Goal: Check status: Check status

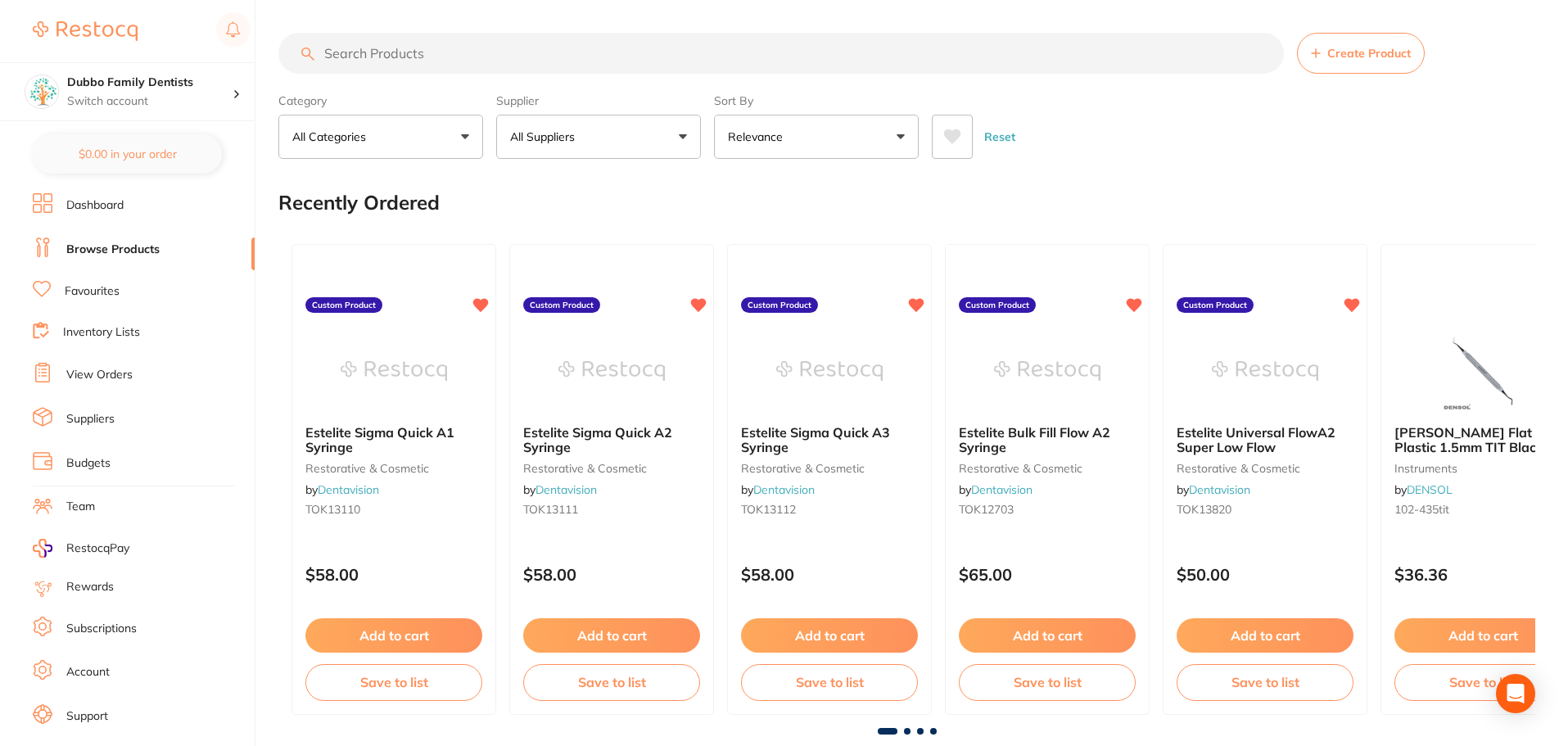
click at [98, 373] on link "View Orders" at bounding box center [99, 375] width 66 height 17
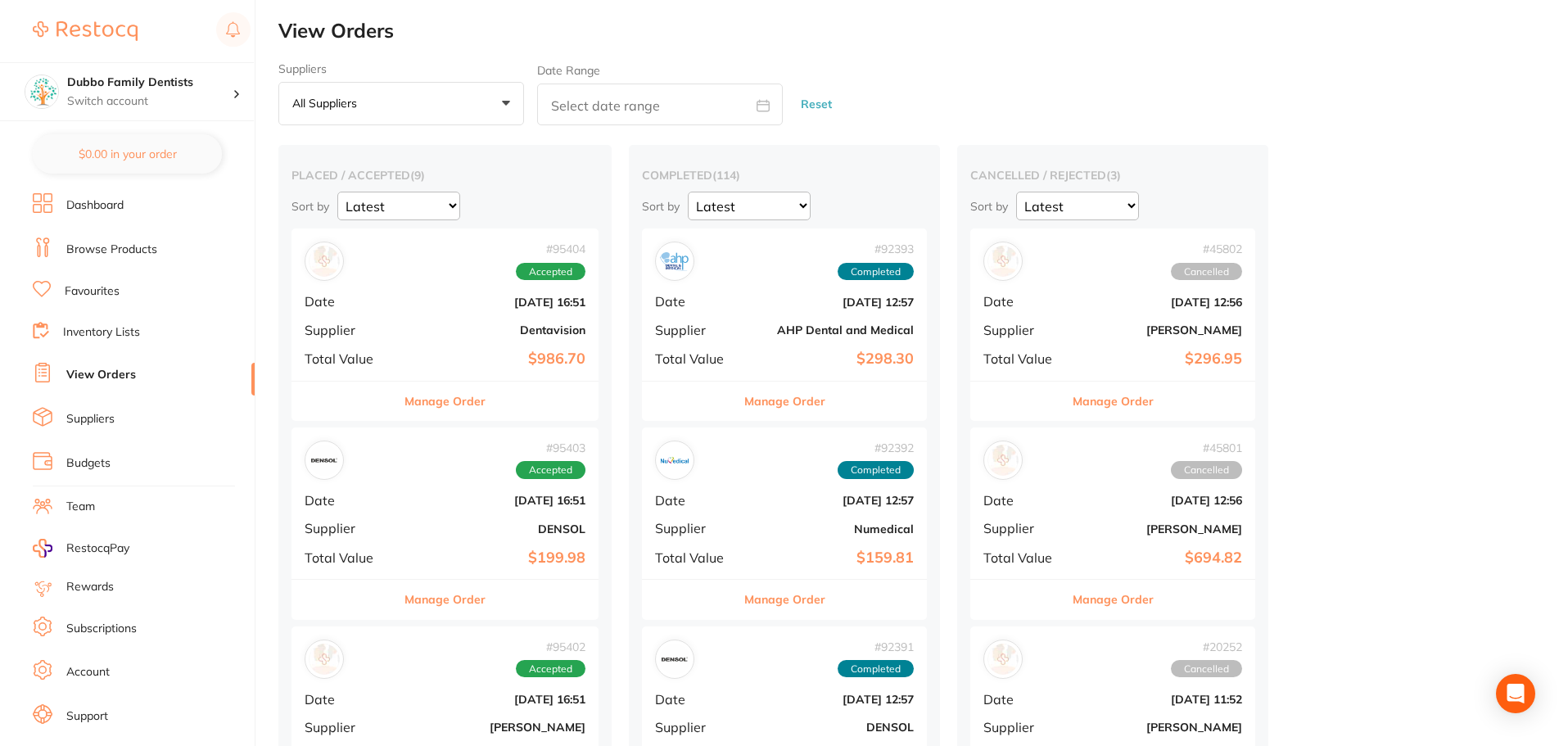
click at [456, 406] on button "Manage Order" at bounding box center [445, 401] width 81 height 39
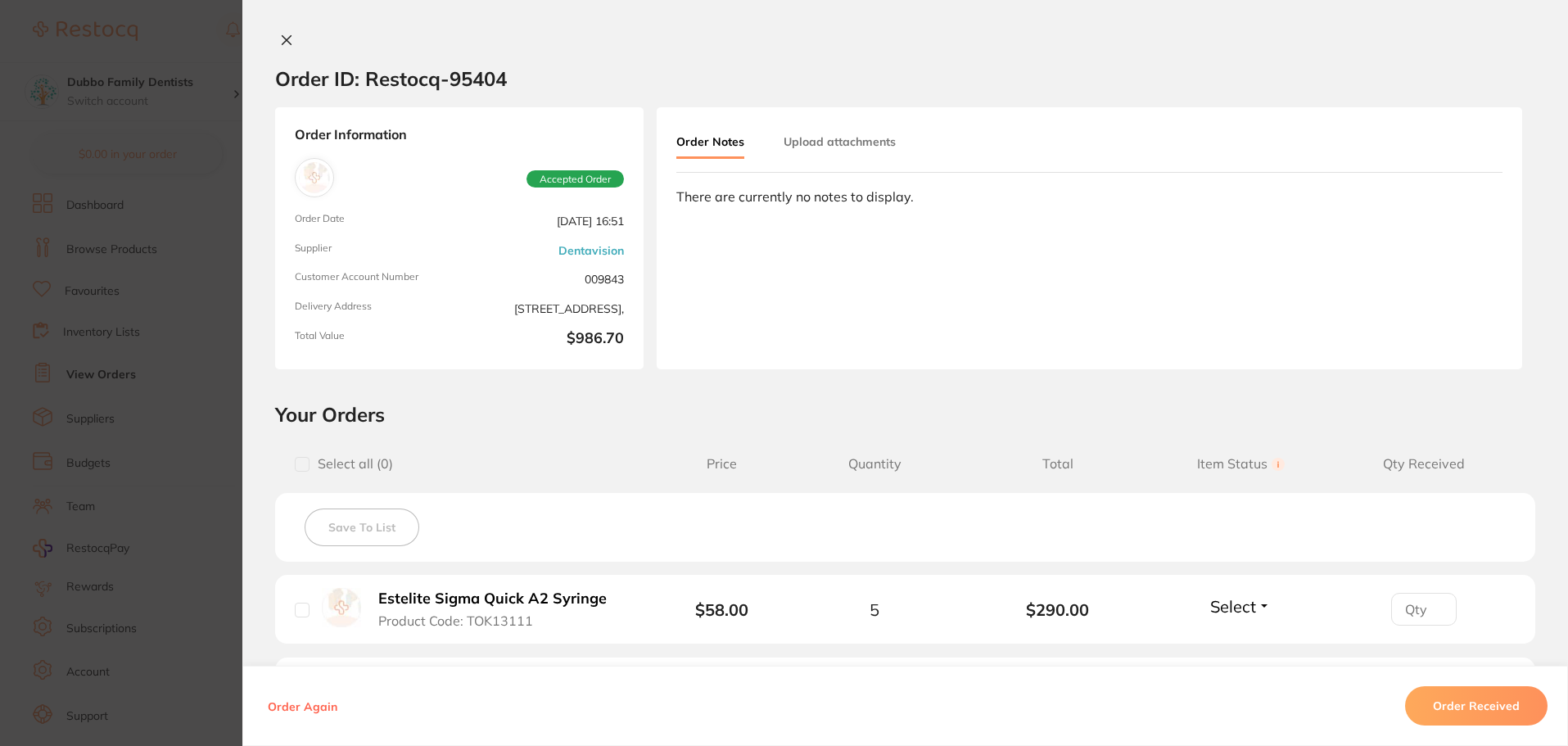
click at [1493, 710] on button "Order Received" at bounding box center [1476, 706] width 143 height 39
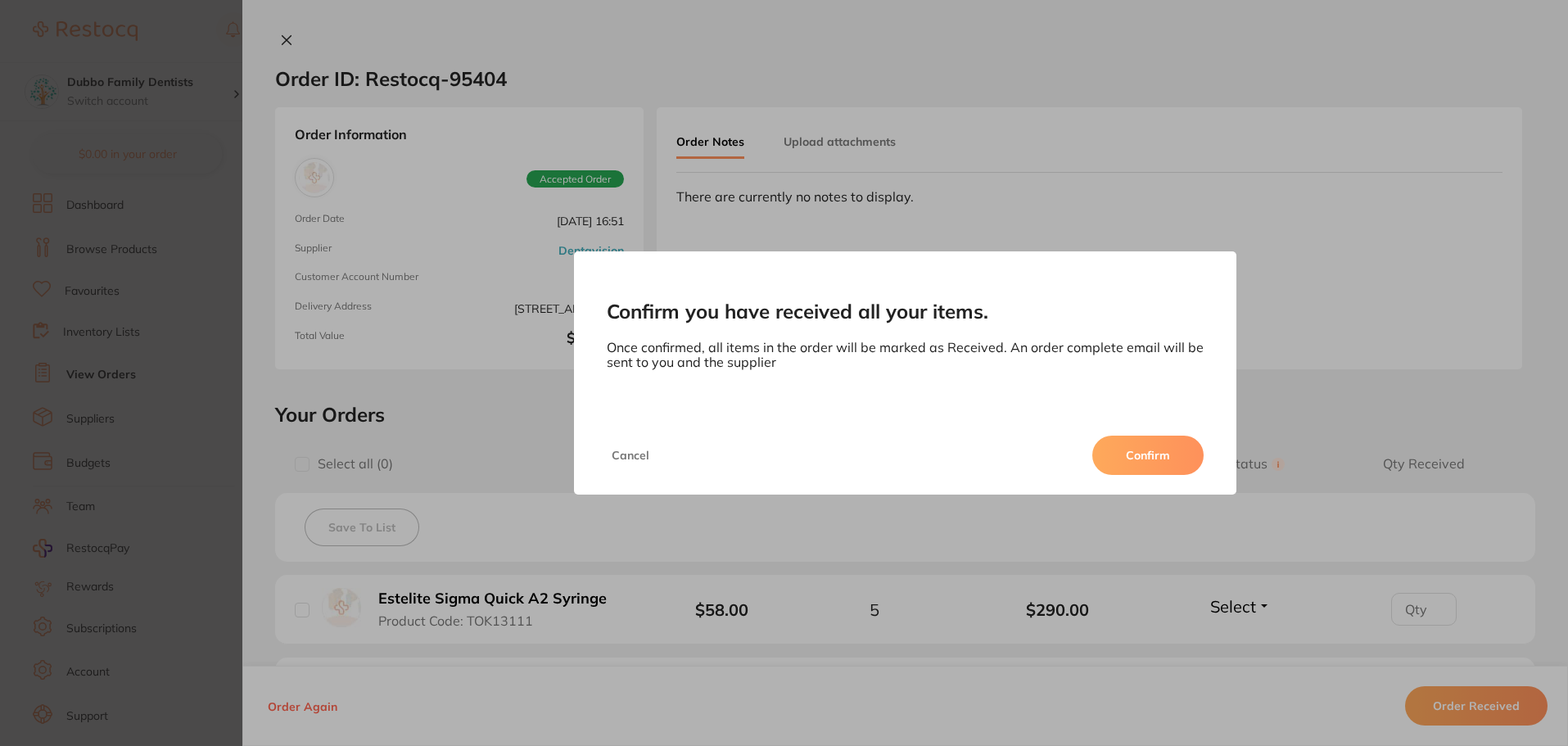
click at [1153, 448] on button "Confirm" at bounding box center [1147, 455] width 111 height 39
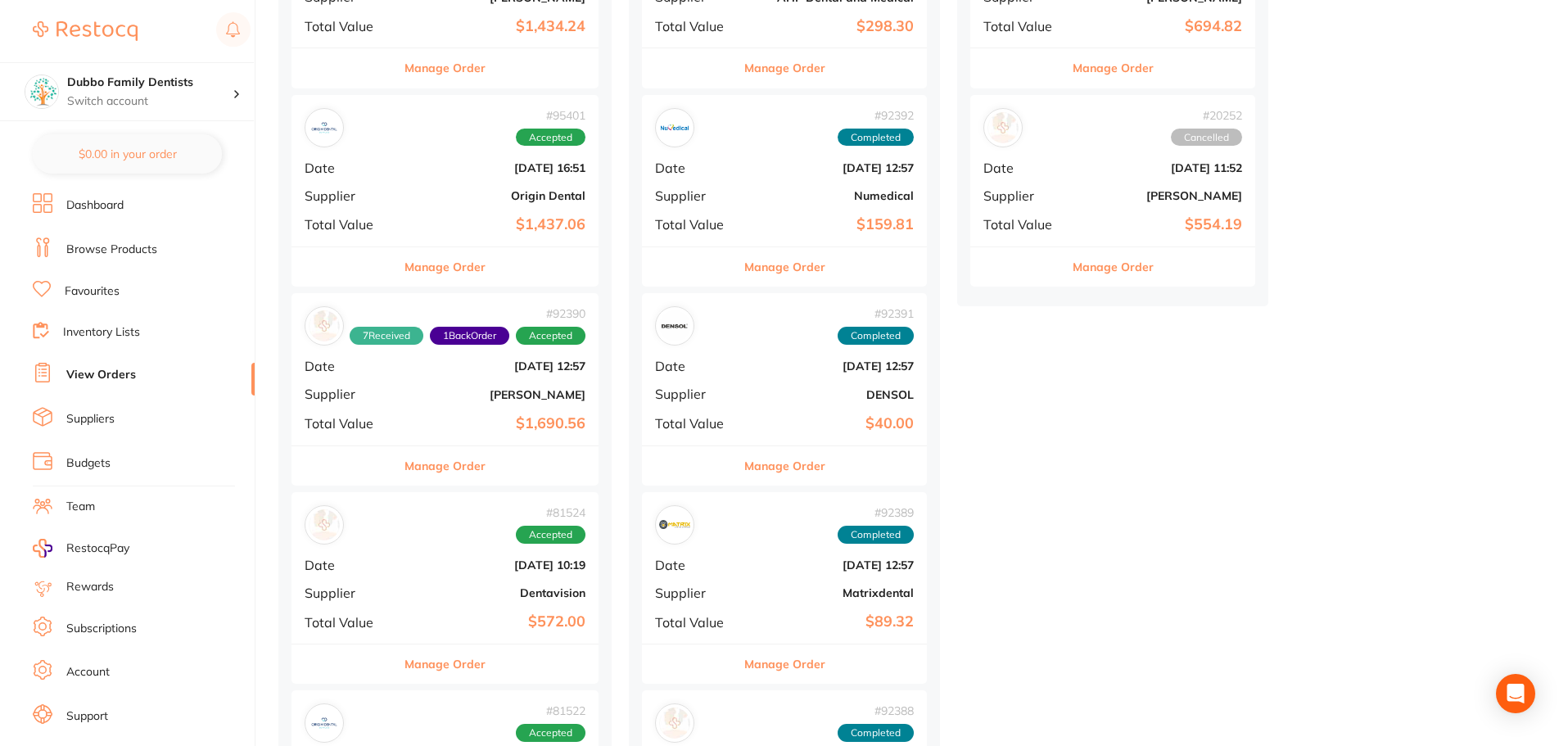
scroll to position [491, 0]
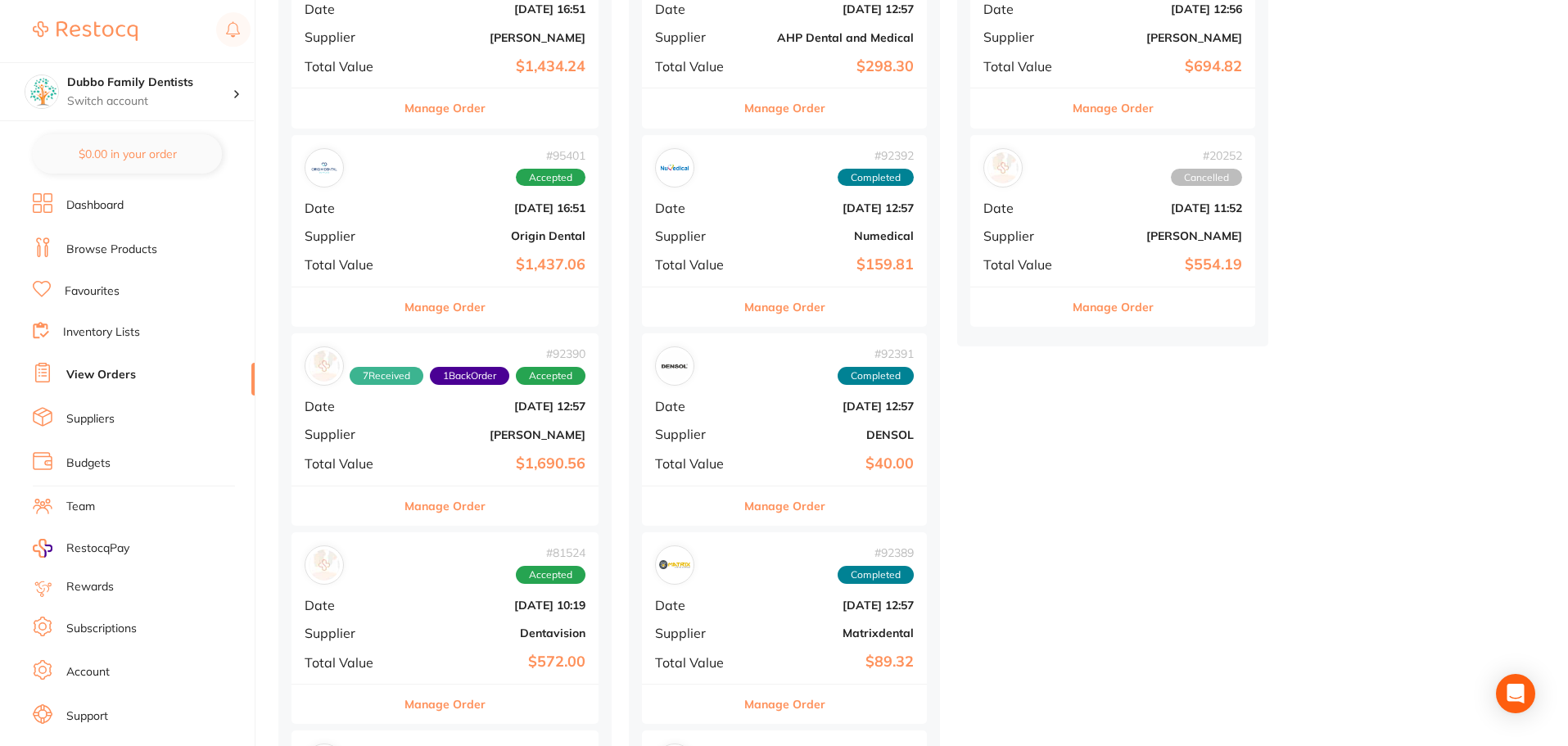
click at [468, 520] on button "Manage Order" at bounding box center [445, 506] width 81 height 39
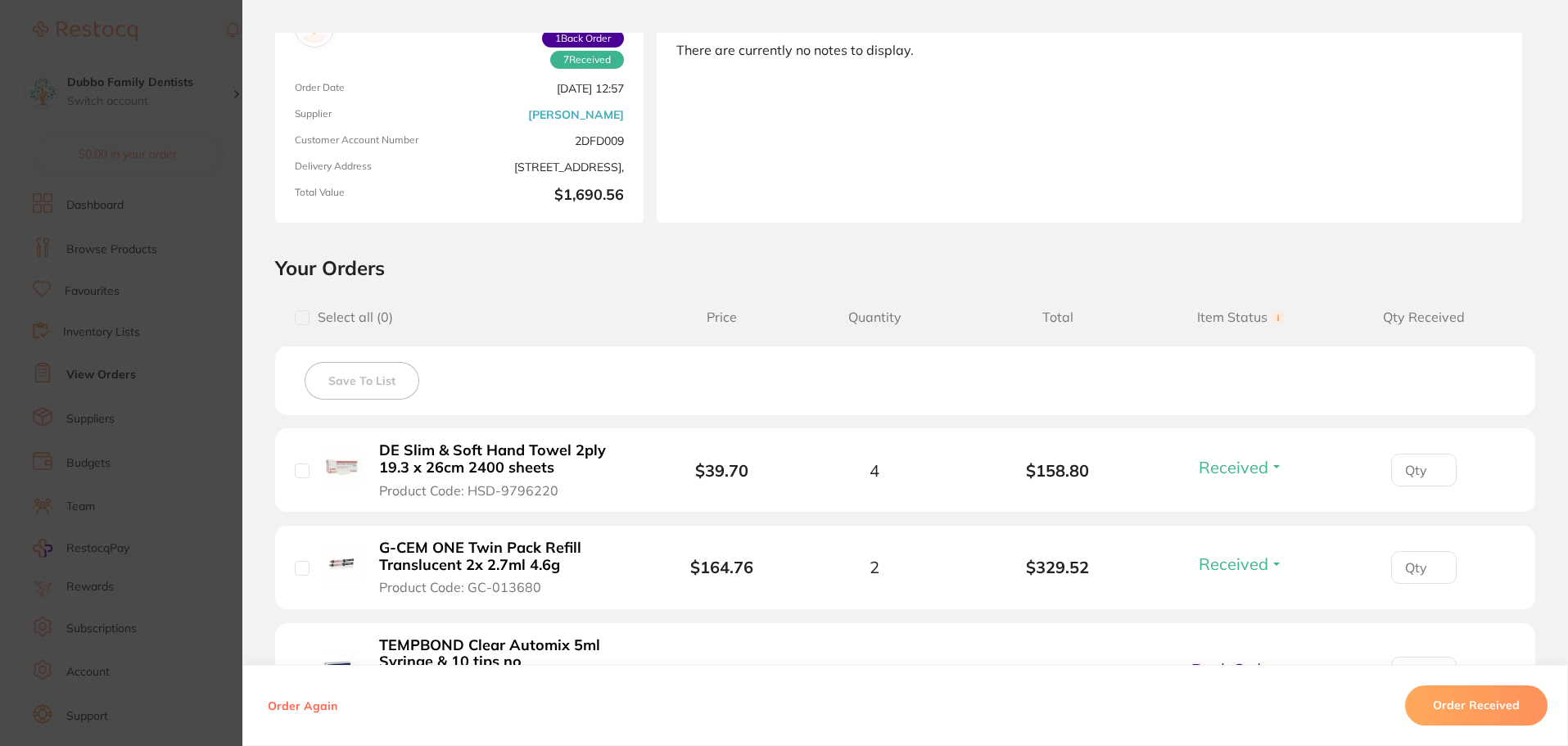
scroll to position [327, 0]
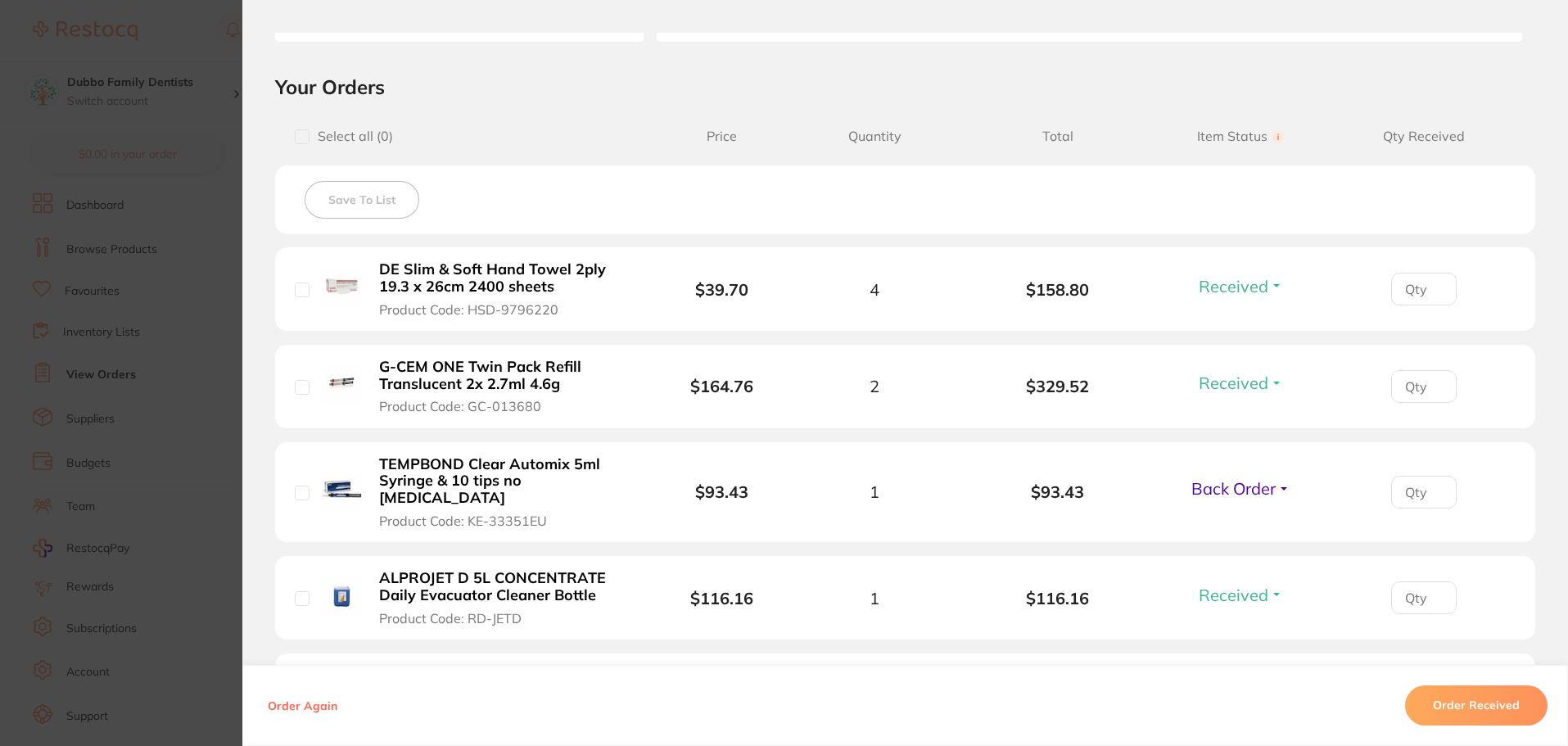
click at [1272, 479] on span "Back Order" at bounding box center [1233, 489] width 84 height 21
click at [1236, 518] on span "Received" at bounding box center [1241, 524] width 42 height 13
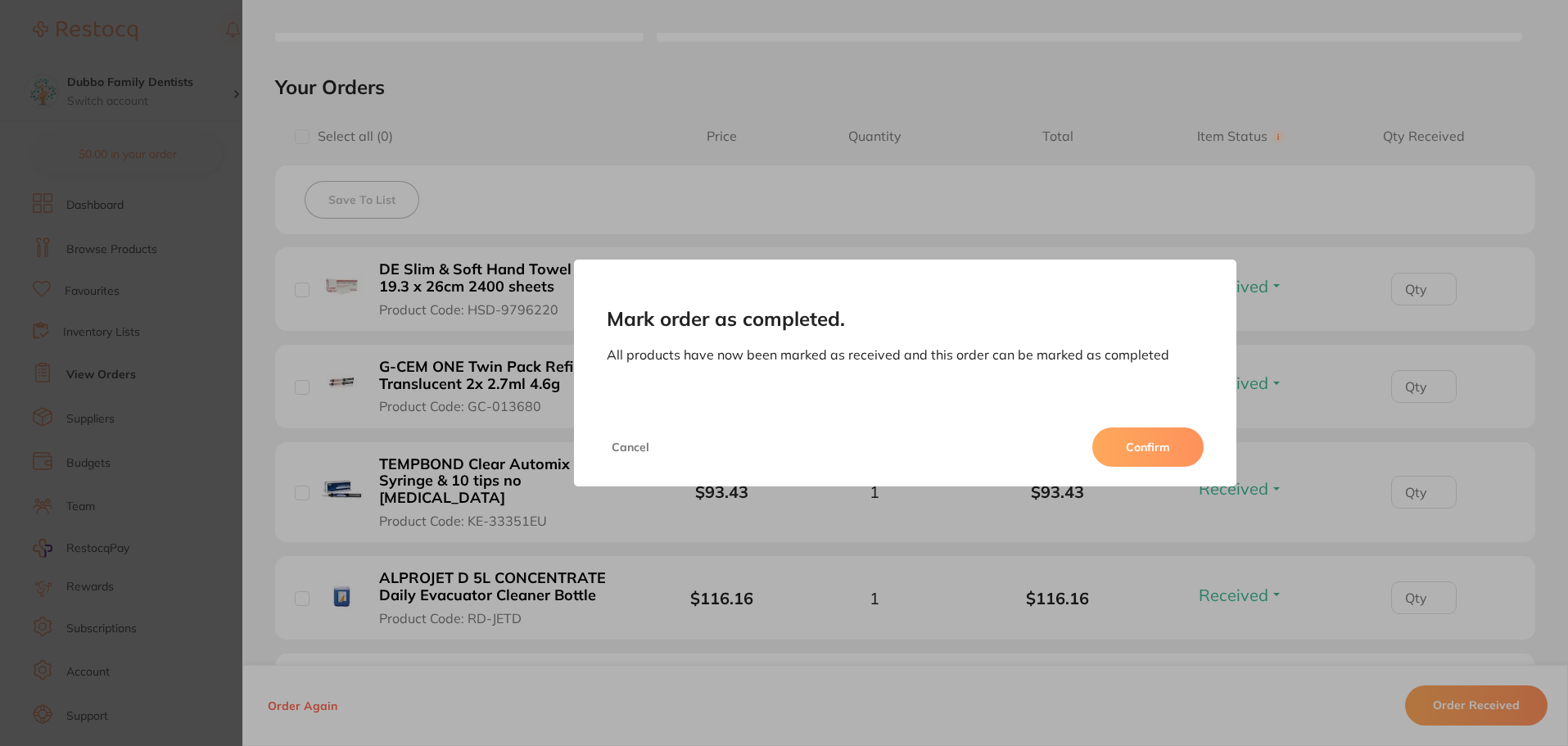
scroll to position [313, 0]
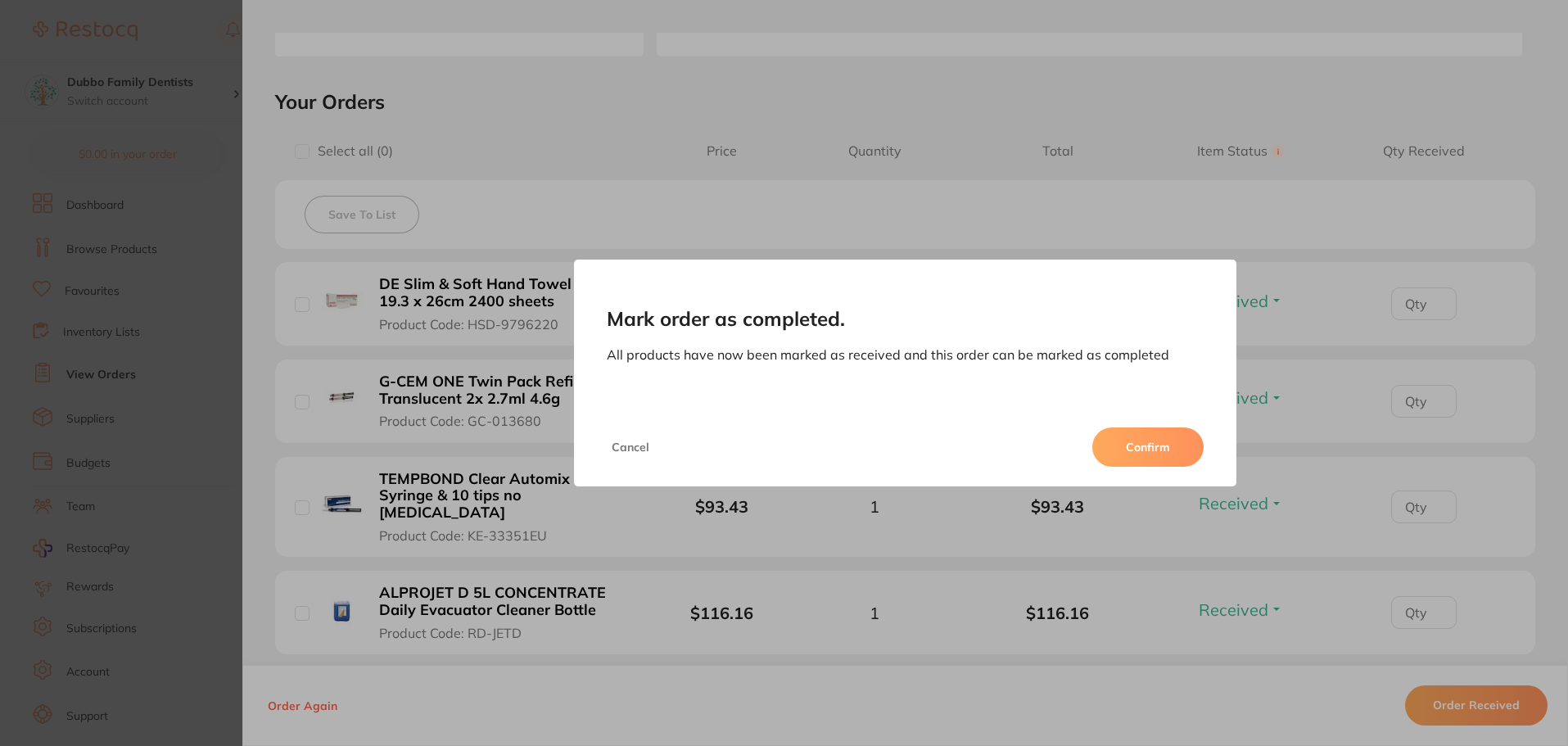
click at [1135, 437] on button "Confirm" at bounding box center [1147, 447] width 111 height 39
